Goal: Check status: Check status

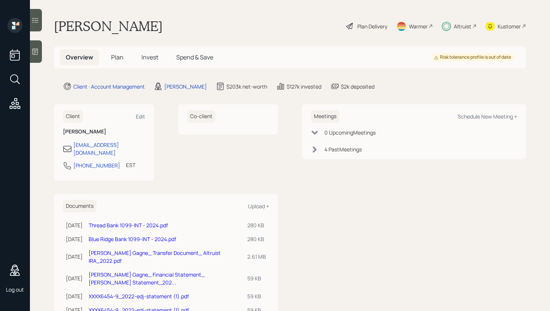
click at [201, 56] on span "Spend & Save" at bounding box center [194, 57] width 37 height 8
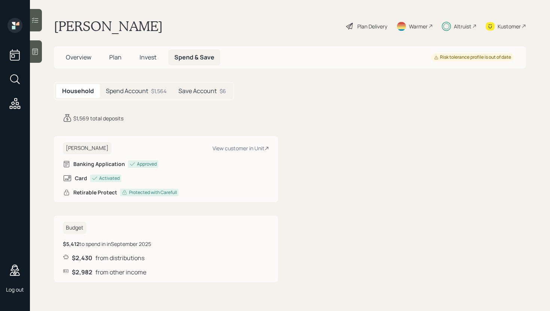
click at [263, 144] on div "[PERSON_NAME] View customer in Unit" at bounding box center [166, 148] width 206 height 12
click at [258, 150] on div "View customer in Unit" at bounding box center [241, 148] width 57 height 7
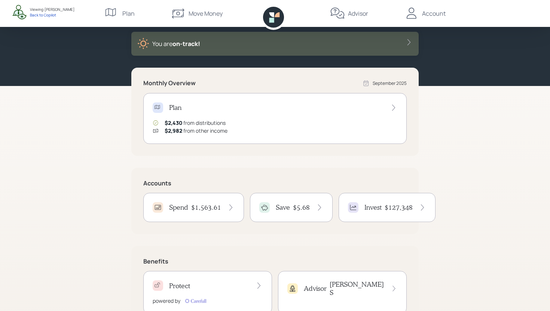
scroll to position [41, 0]
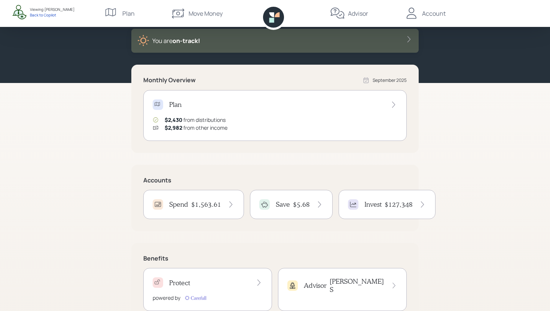
click at [205, 208] on h4 "$1,563.61" at bounding box center [206, 205] width 30 height 8
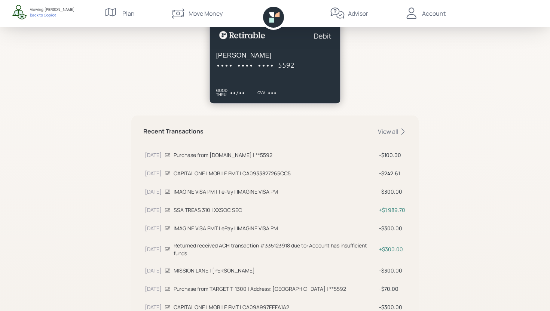
scroll to position [144, 0]
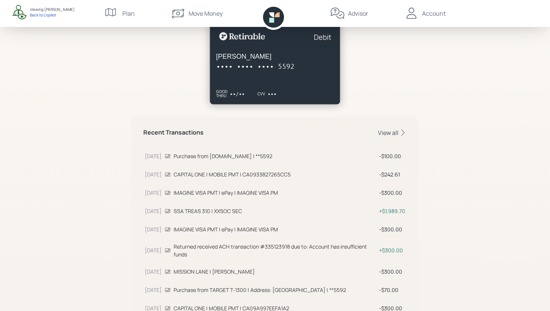
click at [395, 133] on div "View all" at bounding box center [392, 133] width 29 height 8
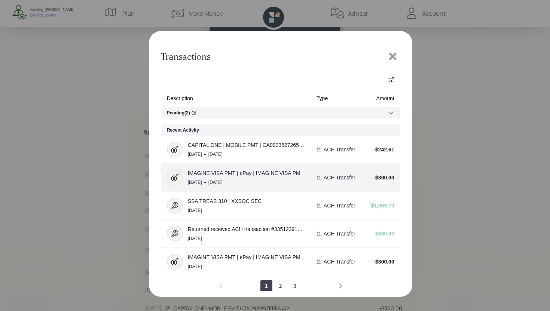
scroll to position [1, 0]
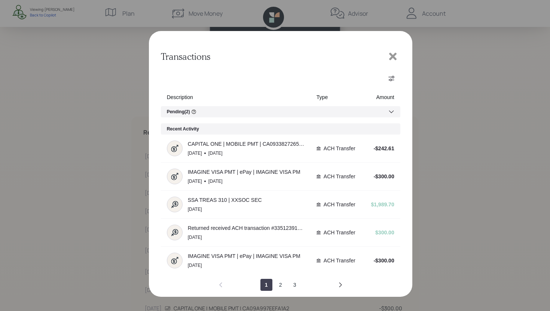
click at [332, 109] on div "Pending ( 2 )" at bounding box center [281, 111] width 240 height 11
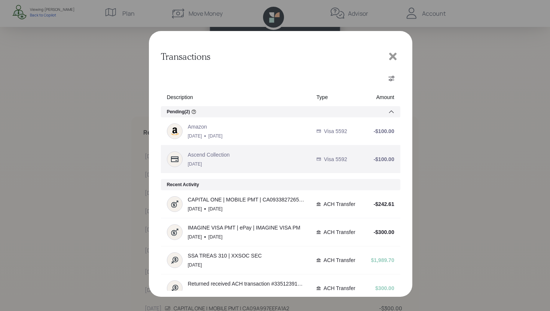
click at [300, 158] on div "Ascend Collection [DATE]" at bounding box center [236, 160] width 138 height 16
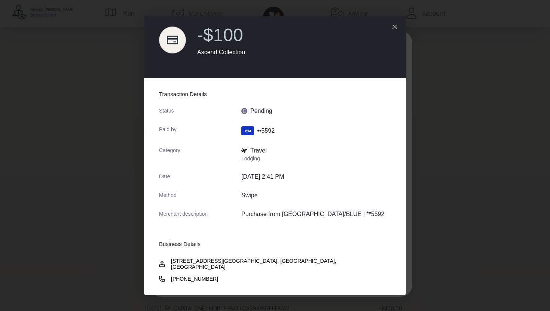
scroll to position [21, 0]
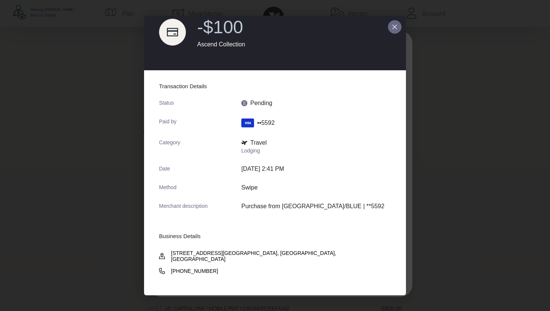
click at [393, 25] on icon "close dialog" at bounding box center [395, 26] width 4 height 4
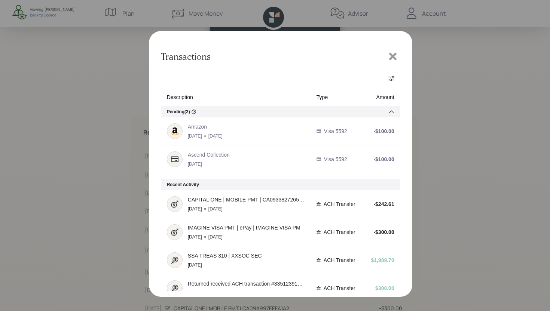
click at [395, 58] on icon at bounding box center [392, 56] width 7 height 7
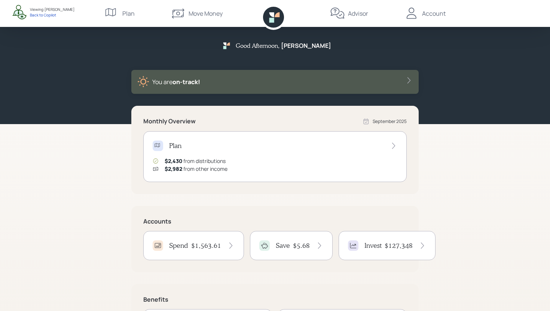
click at [204, 247] on h4 "$1,563.61" at bounding box center [206, 246] width 30 height 8
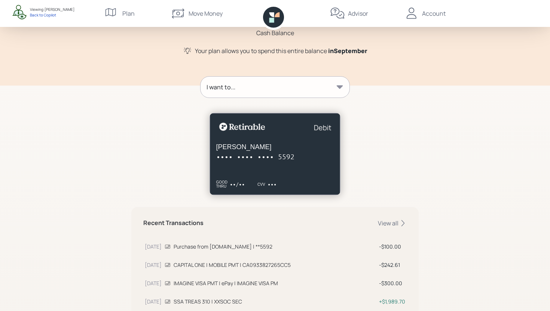
scroll to position [71, 0]
